Goal: Find specific page/section: Find specific page/section

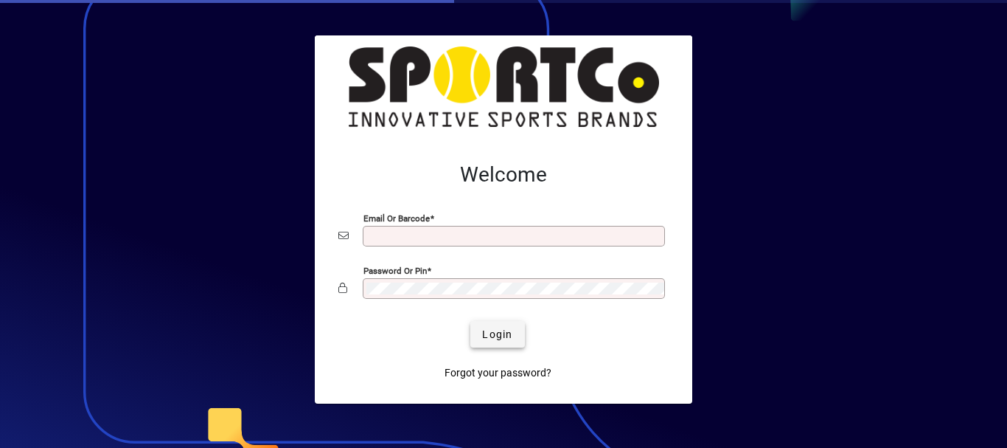
type input "**********"
drag, startPoint x: 489, startPoint y: 335, endPoint x: 506, endPoint y: 195, distance: 141.1
click at [501, 195] on form "**********" at bounding box center [504, 271] width 354 height 242
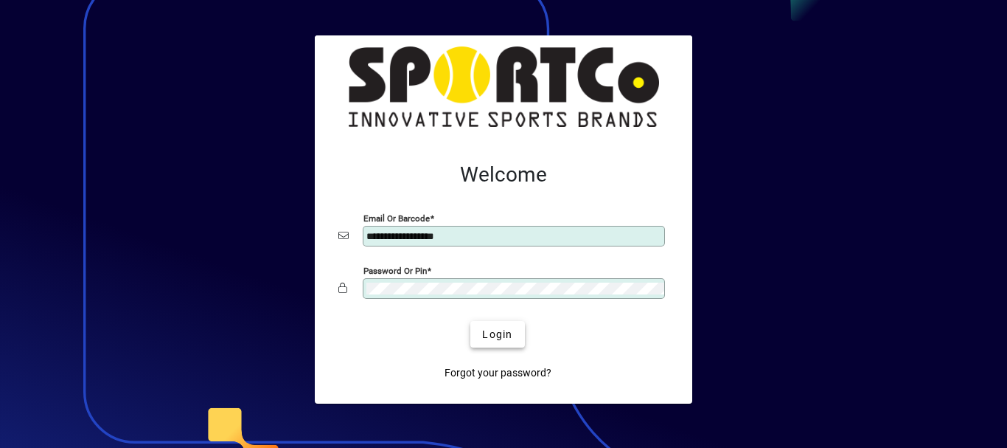
click at [495, 333] on span "Login" at bounding box center [497, 334] width 30 height 15
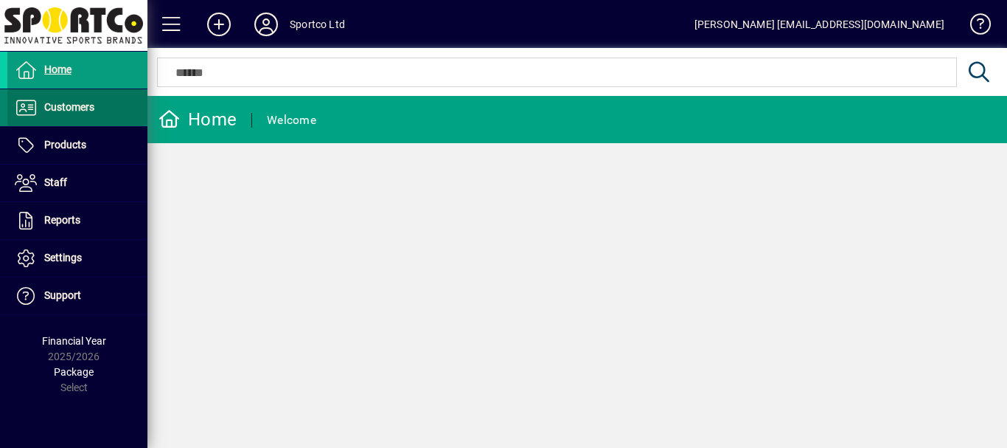
click at [63, 105] on span "Customers" at bounding box center [69, 107] width 50 height 12
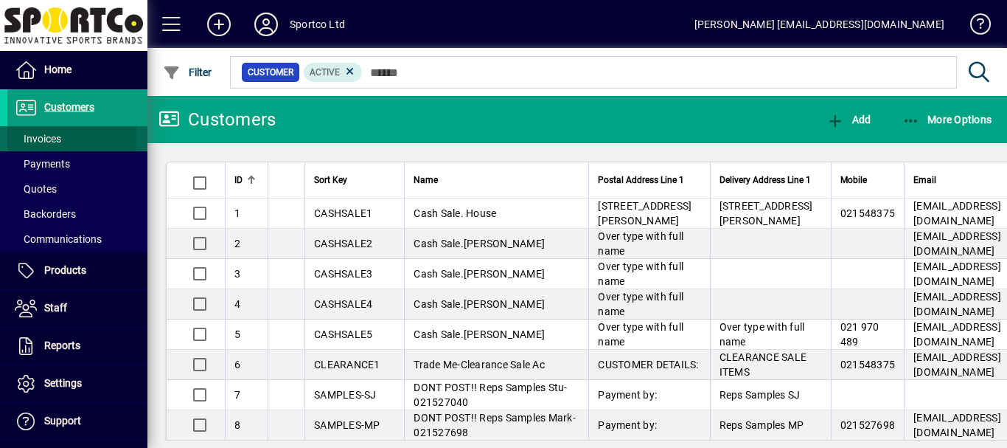
drag, startPoint x: 37, startPoint y: 137, endPoint x: 58, endPoint y: 141, distance: 21.0
click at [36, 137] on span "Invoices" at bounding box center [38, 139] width 46 height 12
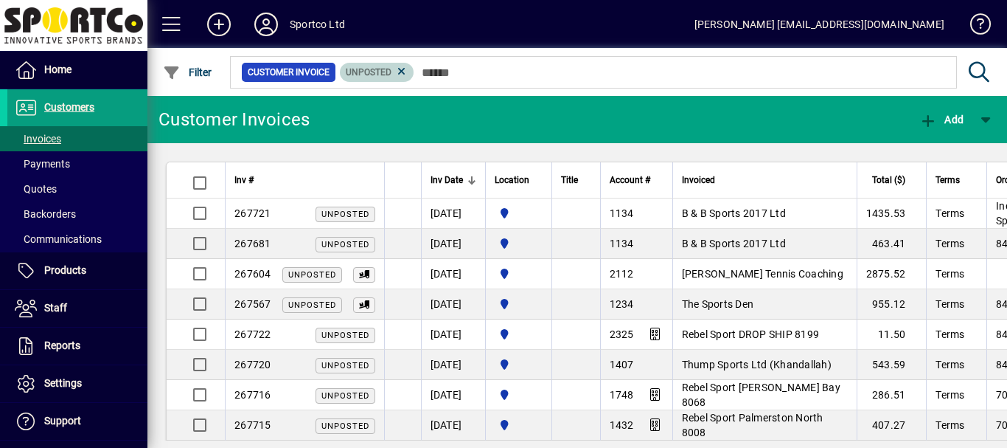
click at [402, 71] on icon at bounding box center [401, 71] width 13 height 13
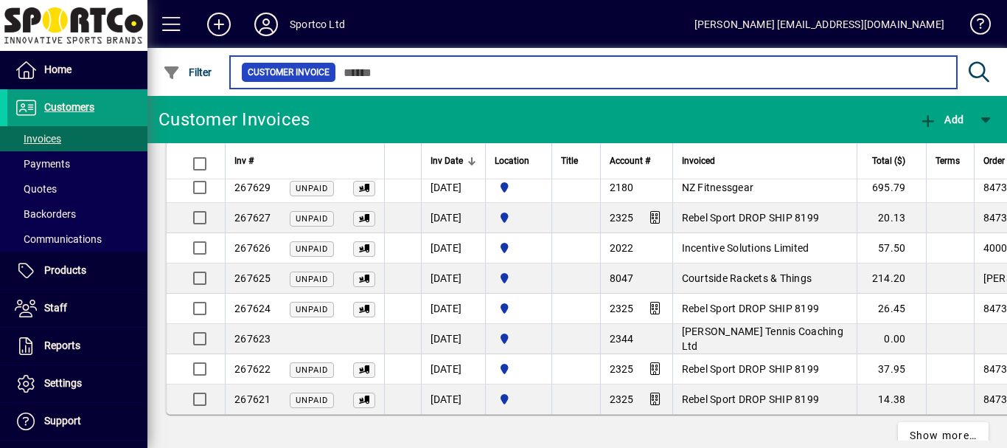
scroll to position [2824, 0]
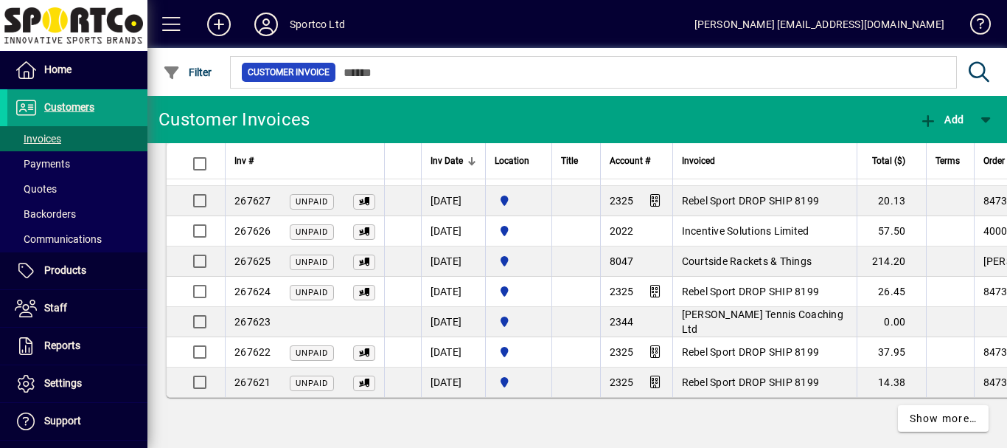
drag, startPoint x: 771, startPoint y: 312, endPoint x: 767, endPoint y: 319, distance: 8.0
click at [768, 316] on span "[PERSON_NAME] Tennis Coaching Ltd" at bounding box center [762, 321] width 161 height 27
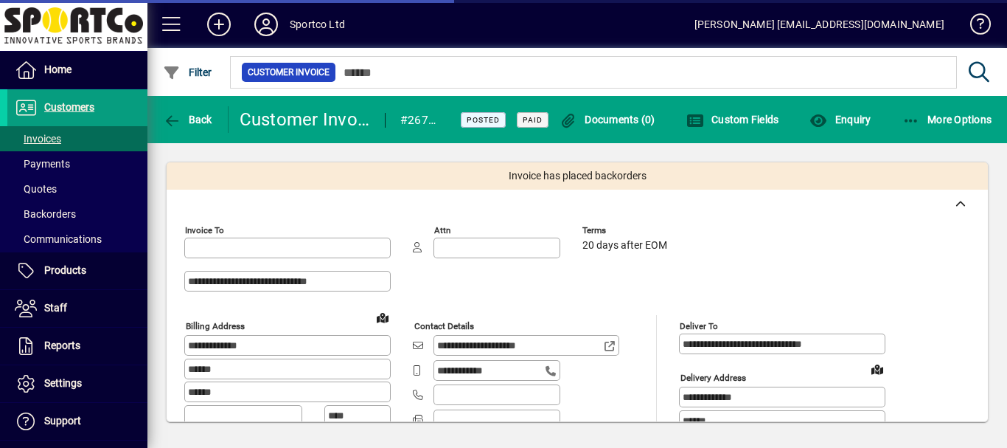
type input "**********"
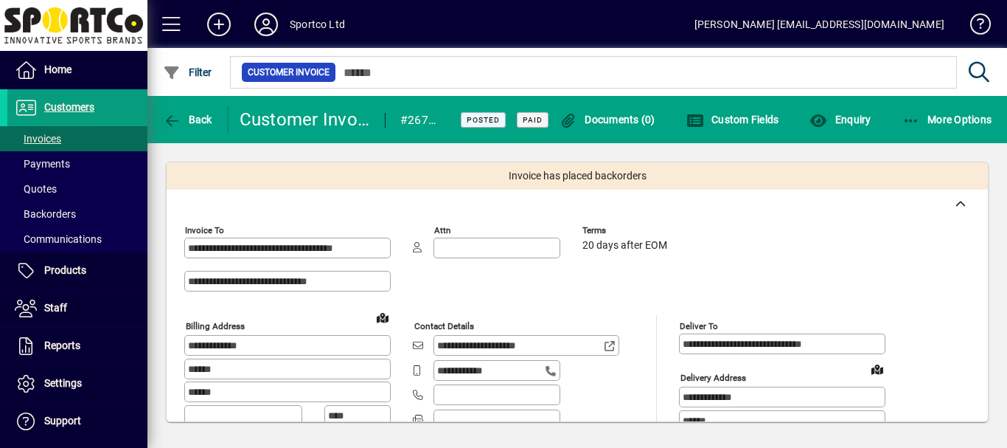
click at [976, 199] on div at bounding box center [960, 204] width 55 height 29
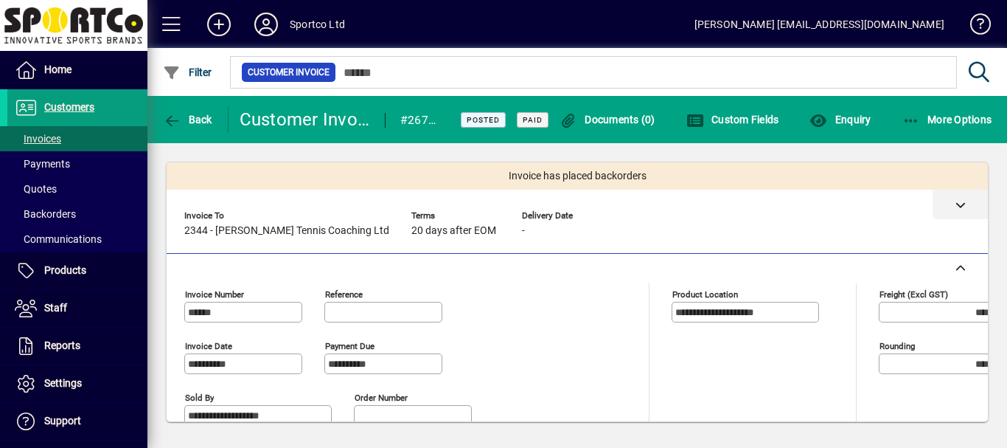
click at [956, 206] on icon at bounding box center [961, 204] width 10 height 10
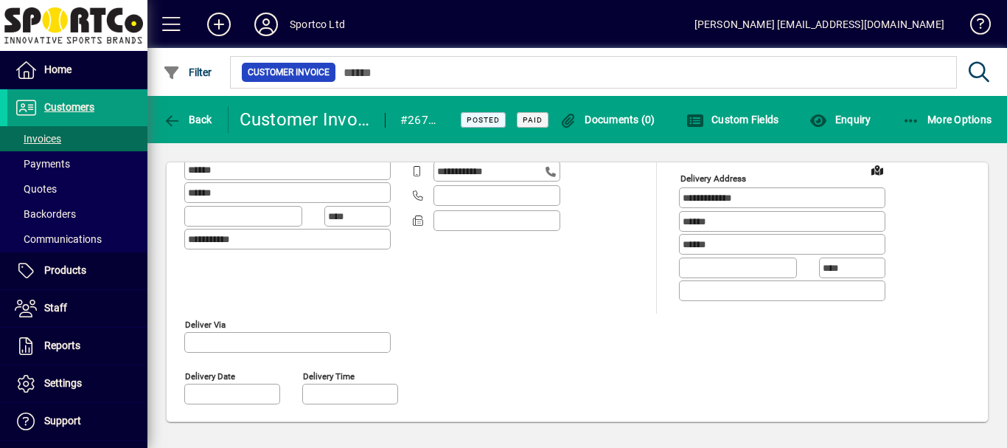
scroll to position [203, 0]
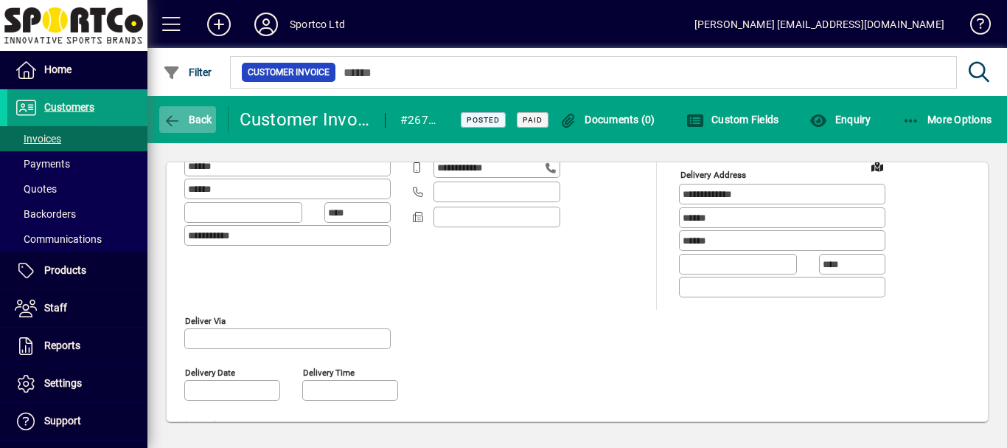
click at [194, 125] on span "button" at bounding box center [187, 119] width 57 height 35
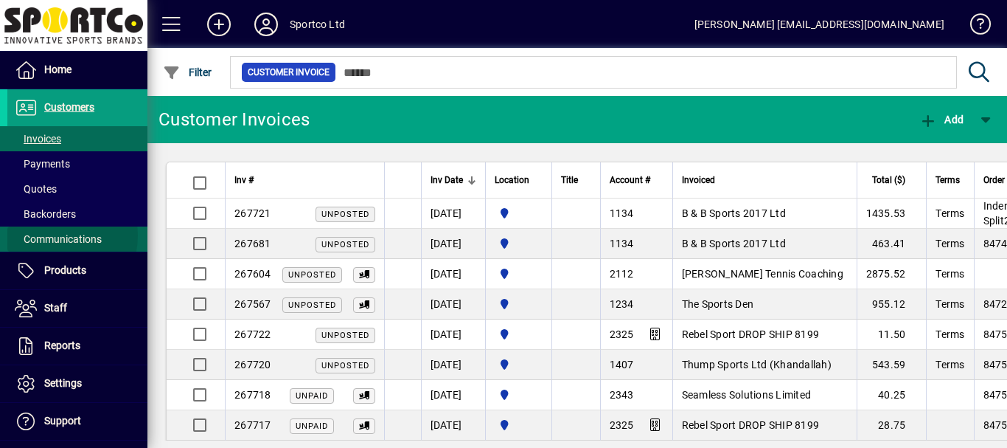
click at [46, 237] on span "Communications" at bounding box center [58, 239] width 87 height 12
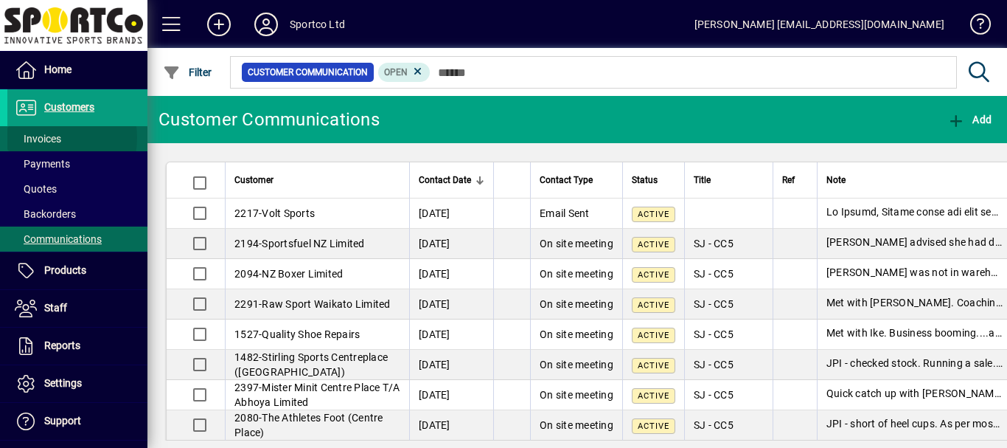
click at [45, 139] on span "Invoices" at bounding box center [38, 139] width 46 height 12
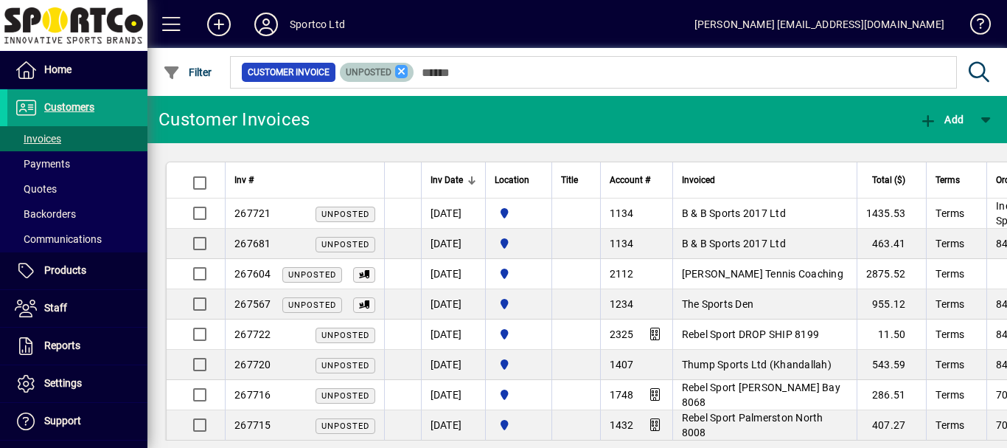
click at [402, 72] on icon at bounding box center [401, 71] width 13 height 13
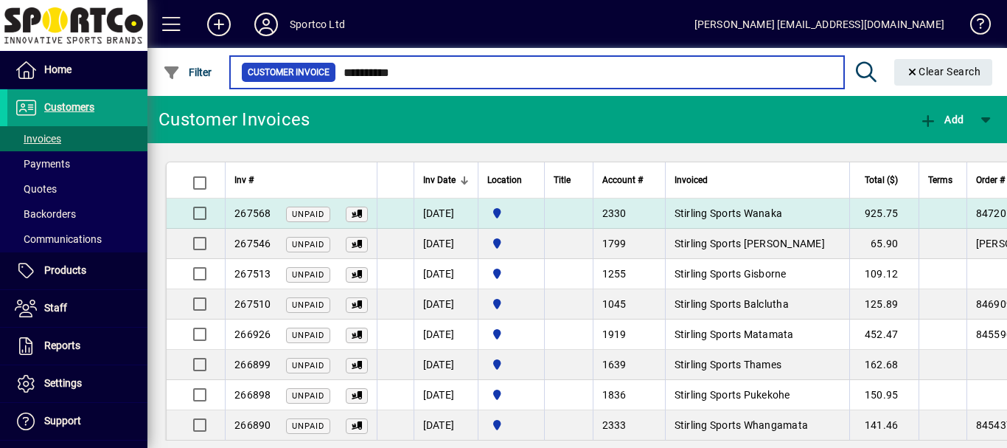
type input "*********"
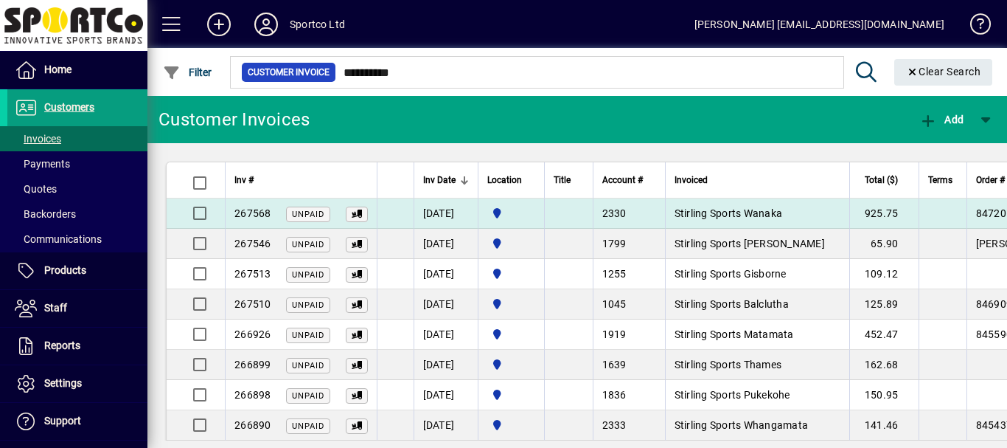
click at [725, 211] on span "Stirling Sports Wanaka" at bounding box center [729, 213] width 108 height 12
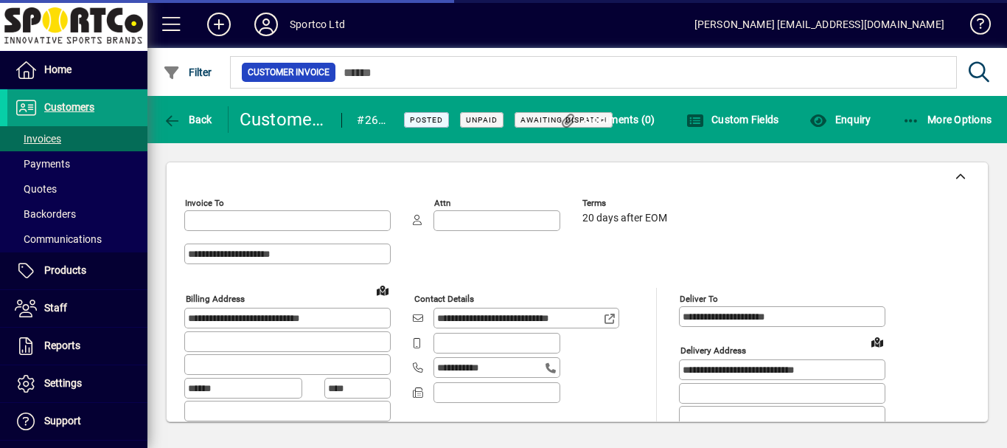
type input "**********"
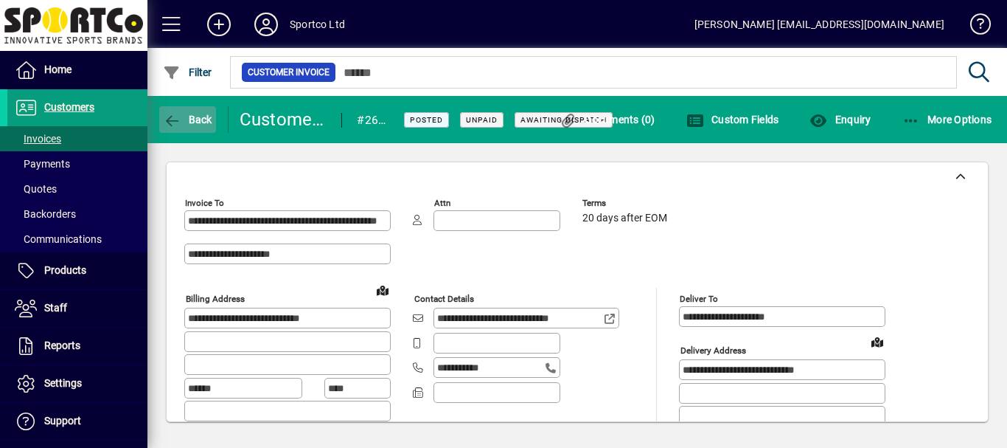
click at [197, 120] on span "Back" at bounding box center [187, 120] width 49 height 12
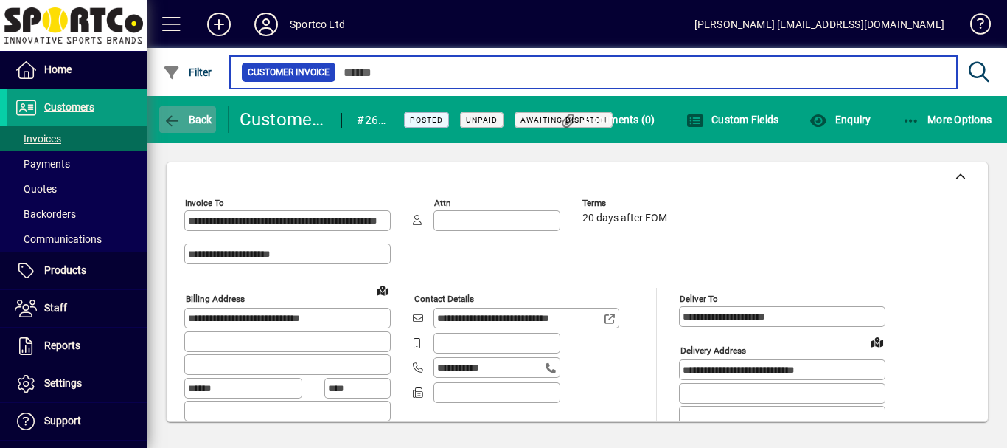
type input "*********"
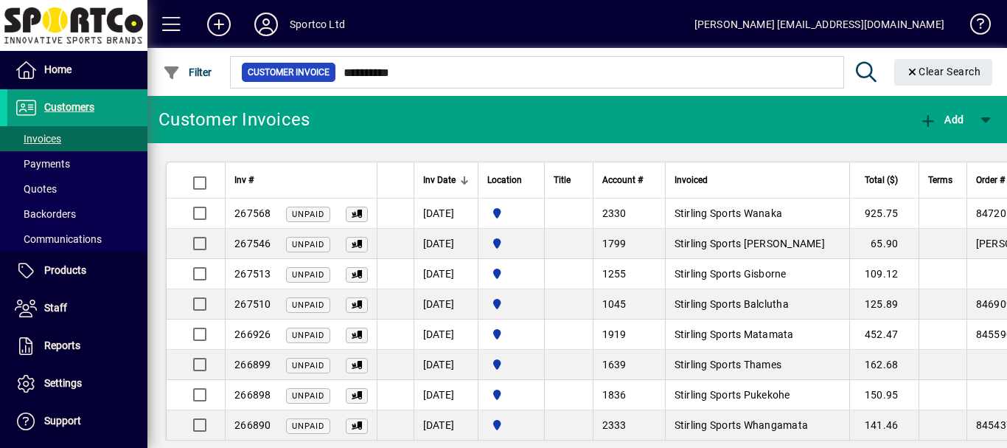
click at [600, 447] on html "Home Customers Invoices Payments Quotes Backorders Communications Products Pric…" at bounding box center [503, 224] width 1007 height 448
click at [581, 107] on mat-toolbar-row "Customer Invoices Add" at bounding box center [577, 119] width 860 height 47
click at [60, 108] on span "Customers" at bounding box center [69, 107] width 50 height 12
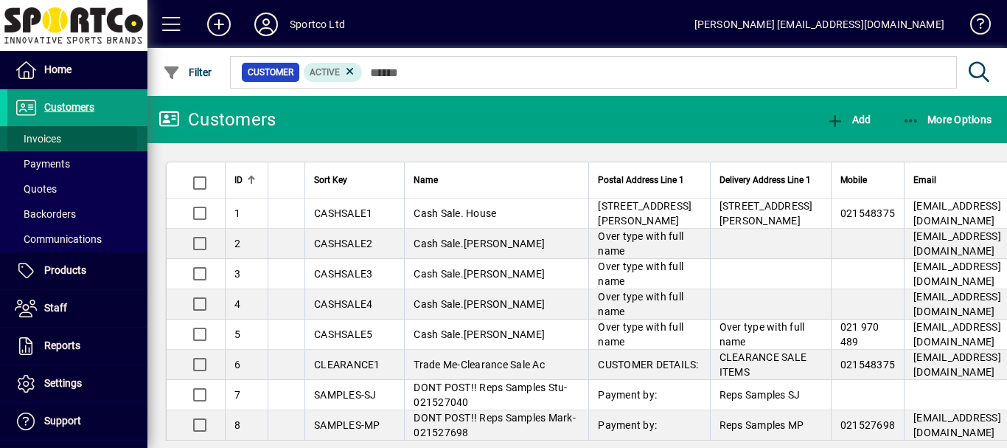
click at [47, 140] on span "Invoices" at bounding box center [38, 139] width 46 height 12
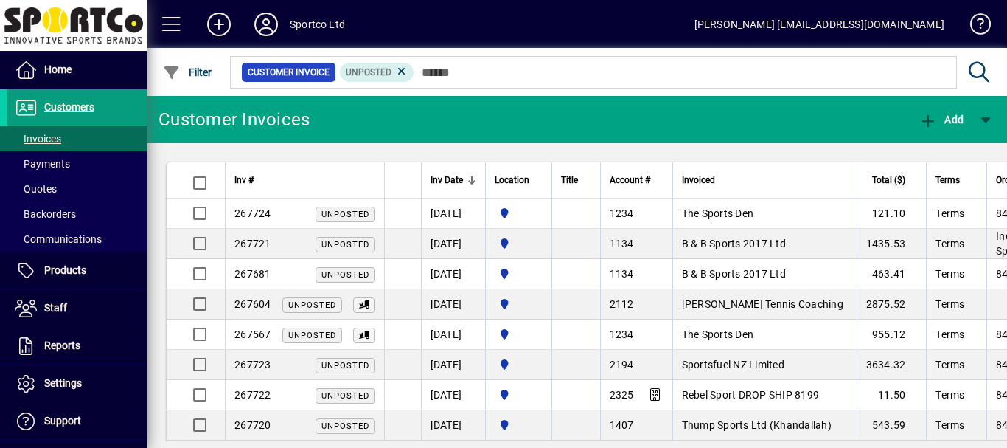
click at [397, 71] on icon at bounding box center [401, 71] width 13 height 13
click at [46, 141] on span "Invoices" at bounding box center [38, 139] width 46 height 12
click at [402, 72] on icon at bounding box center [401, 71] width 13 height 13
click at [58, 105] on span "Customers" at bounding box center [69, 107] width 50 height 12
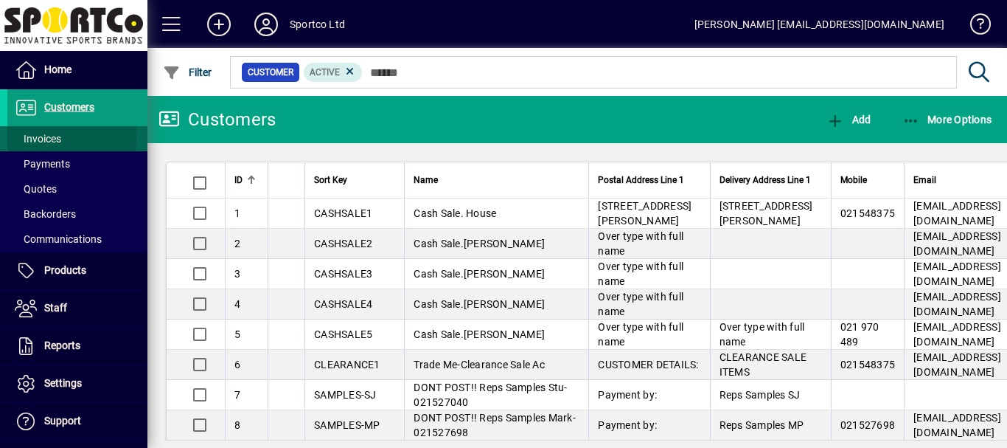
click at [49, 138] on span "Invoices" at bounding box center [38, 139] width 46 height 12
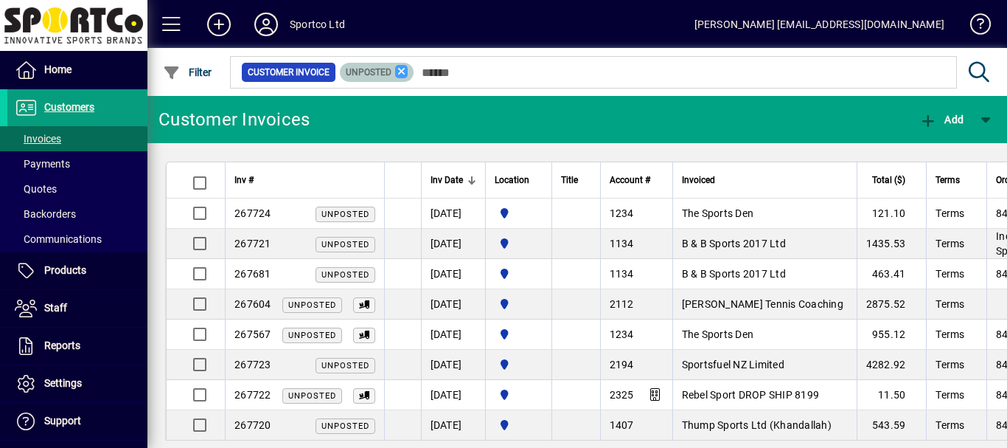
click at [400, 70] on icon at bounding box center [401, 71] width 13 height 13
